Goal: Check status: Check status

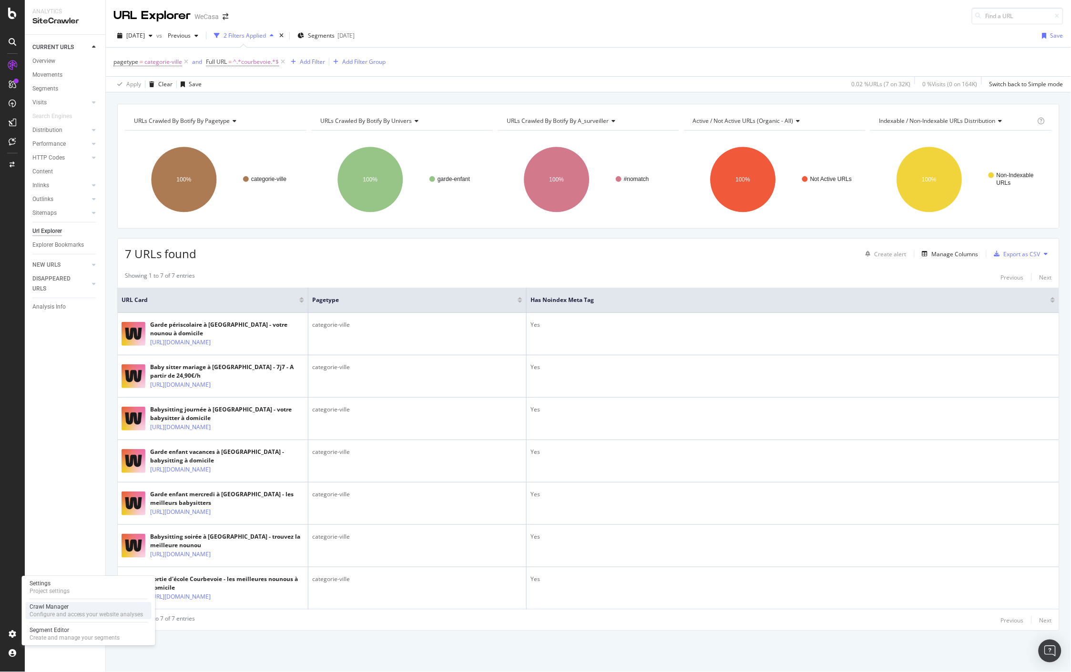
click at [78, 608] on div "Crawl Manager" at bounding box center [87, 607] width 114 height 8
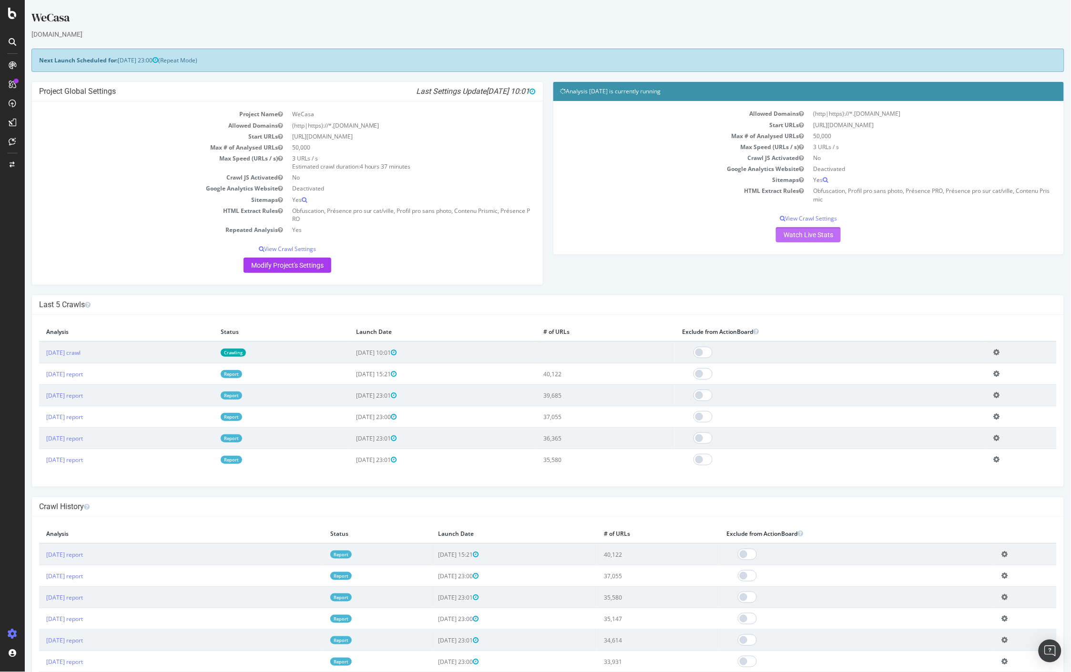
click at [787, 238] on link "Watch Live Stats" at bounding box center [807, 234] width 65 height 15
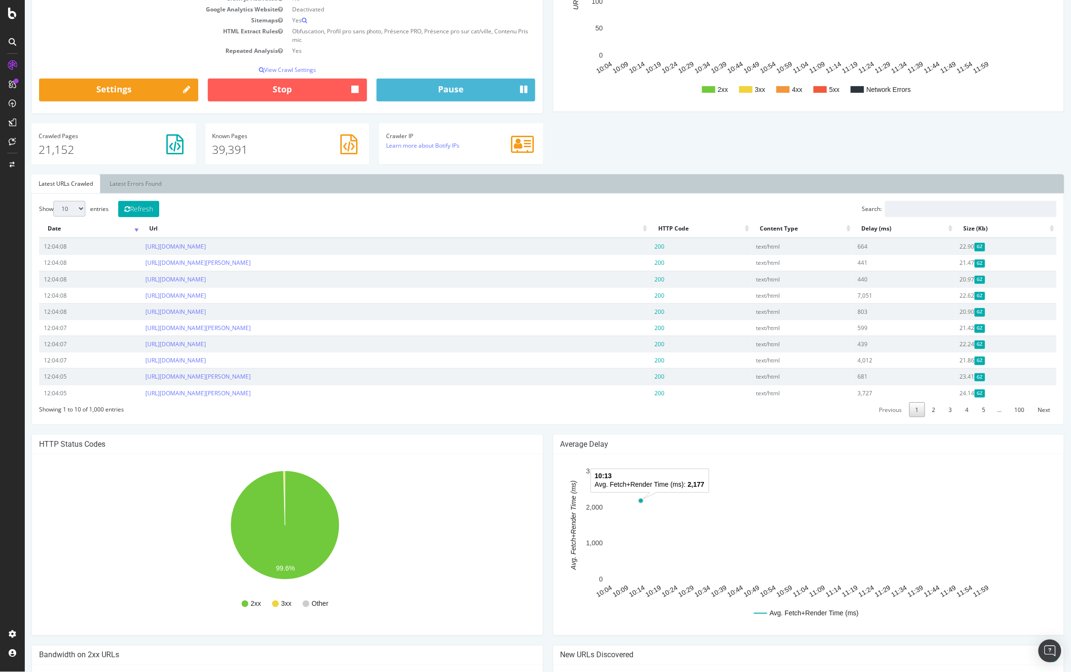
scroll to position [106, 0]
